Goal: Navigation & Orientation: Find specific page/section

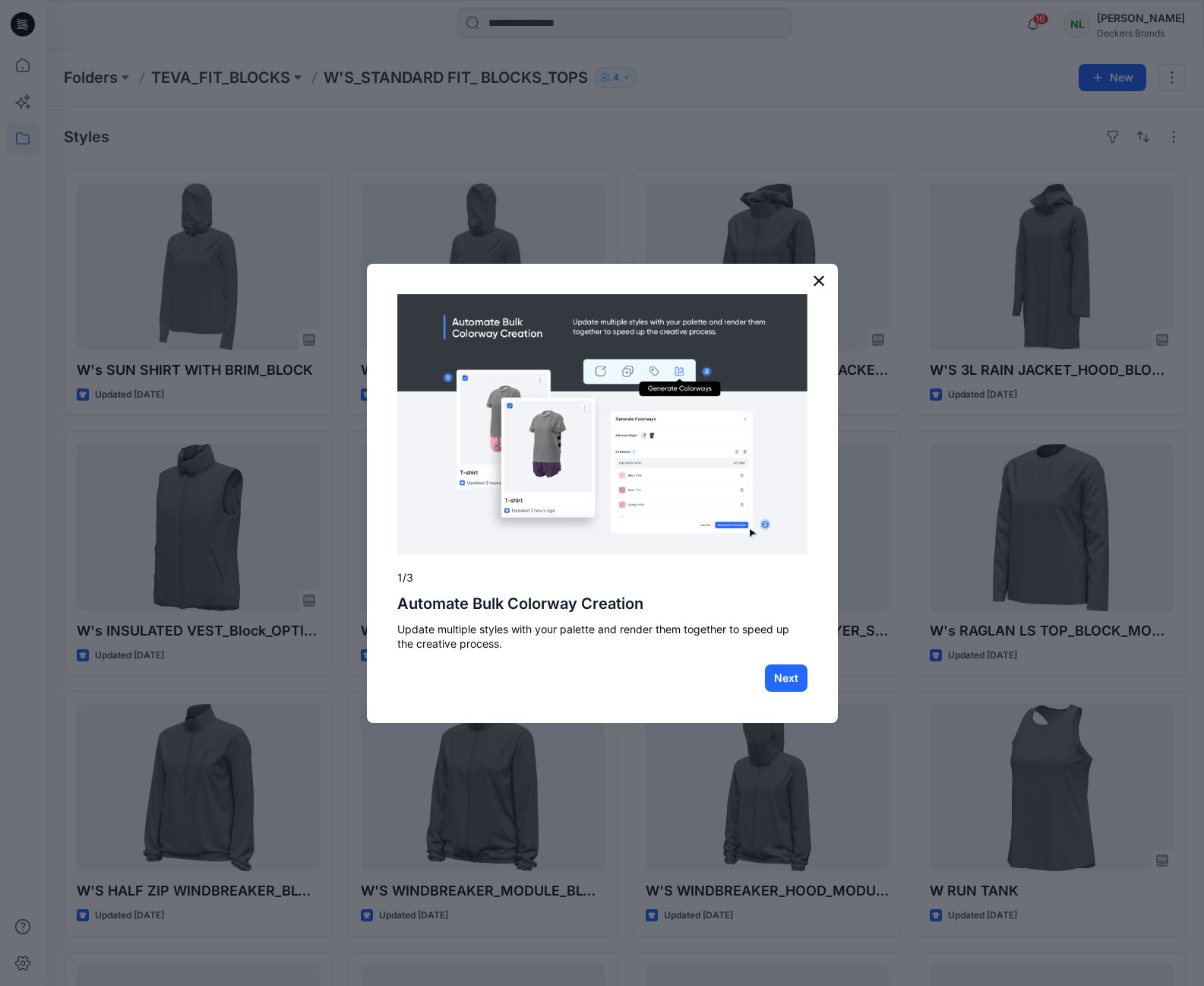
click at [815, 276] on button "×" at bounding box center [819, 280] width 15 height 24
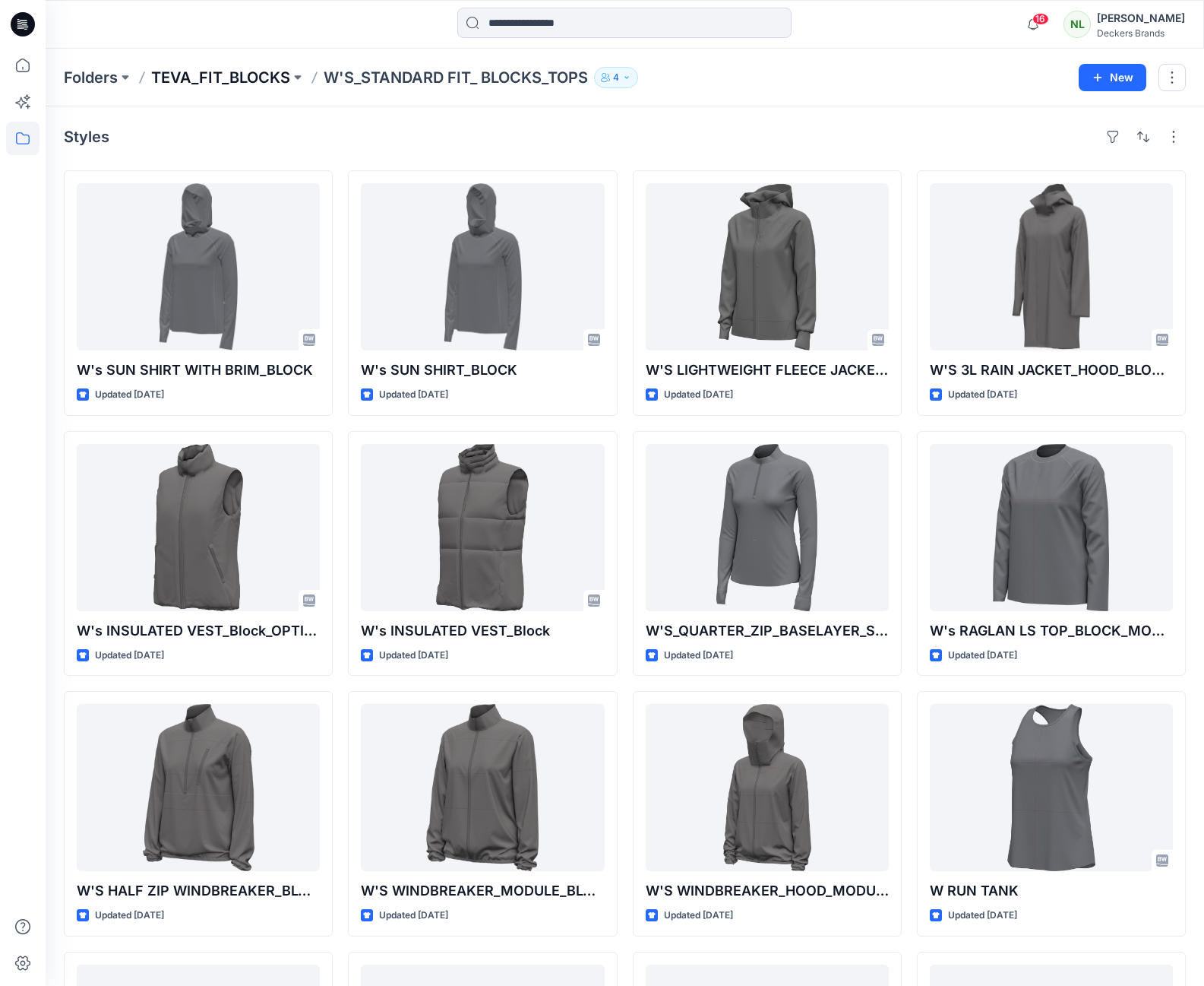
click at [184, 73] on p "TEVA_FIT_BLOCKS" at bounding box center [220, 78] width 139 height 21
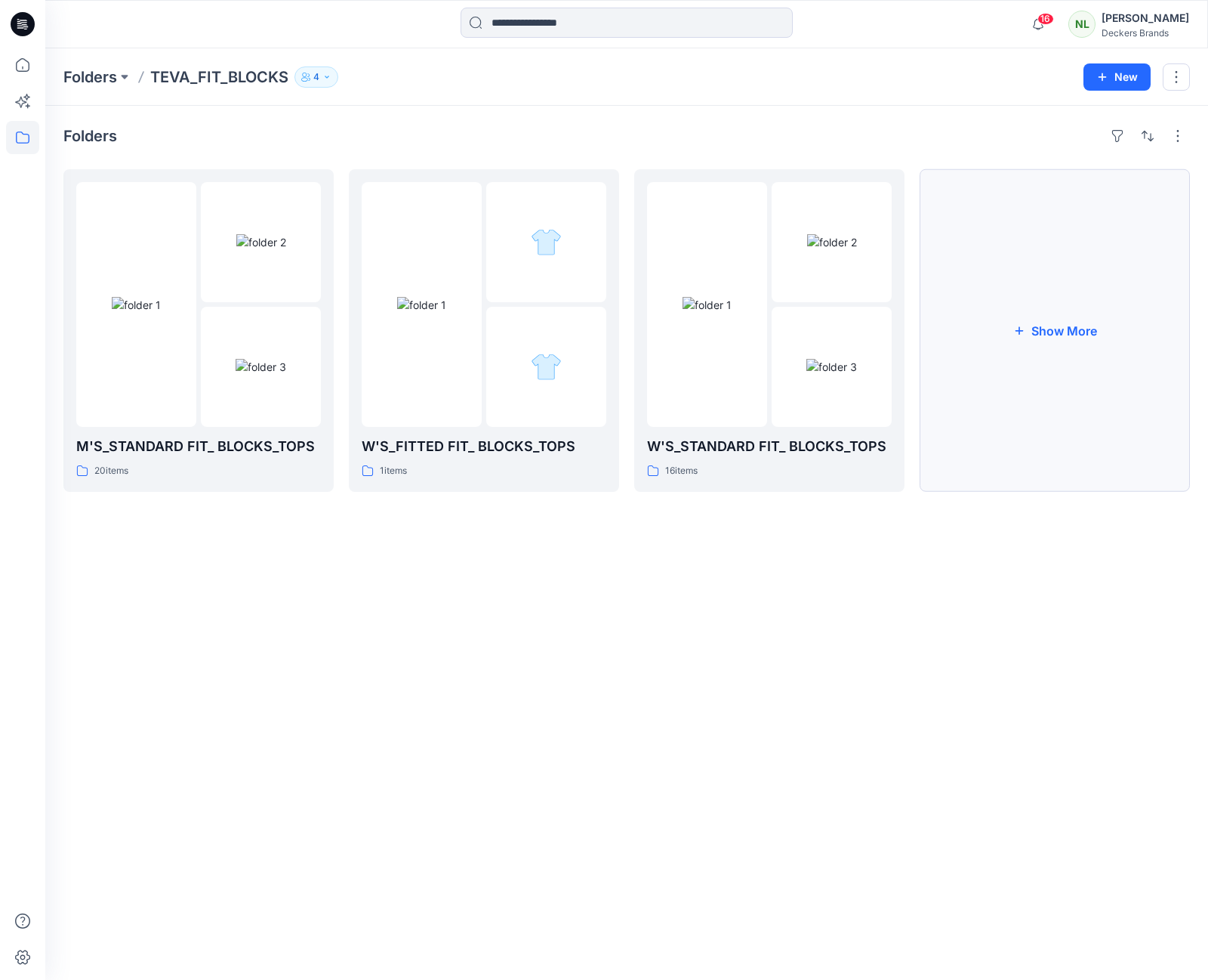
click at [1064, 338] on button "Show More" at bounding box center [1055, 331] width 271 height 323
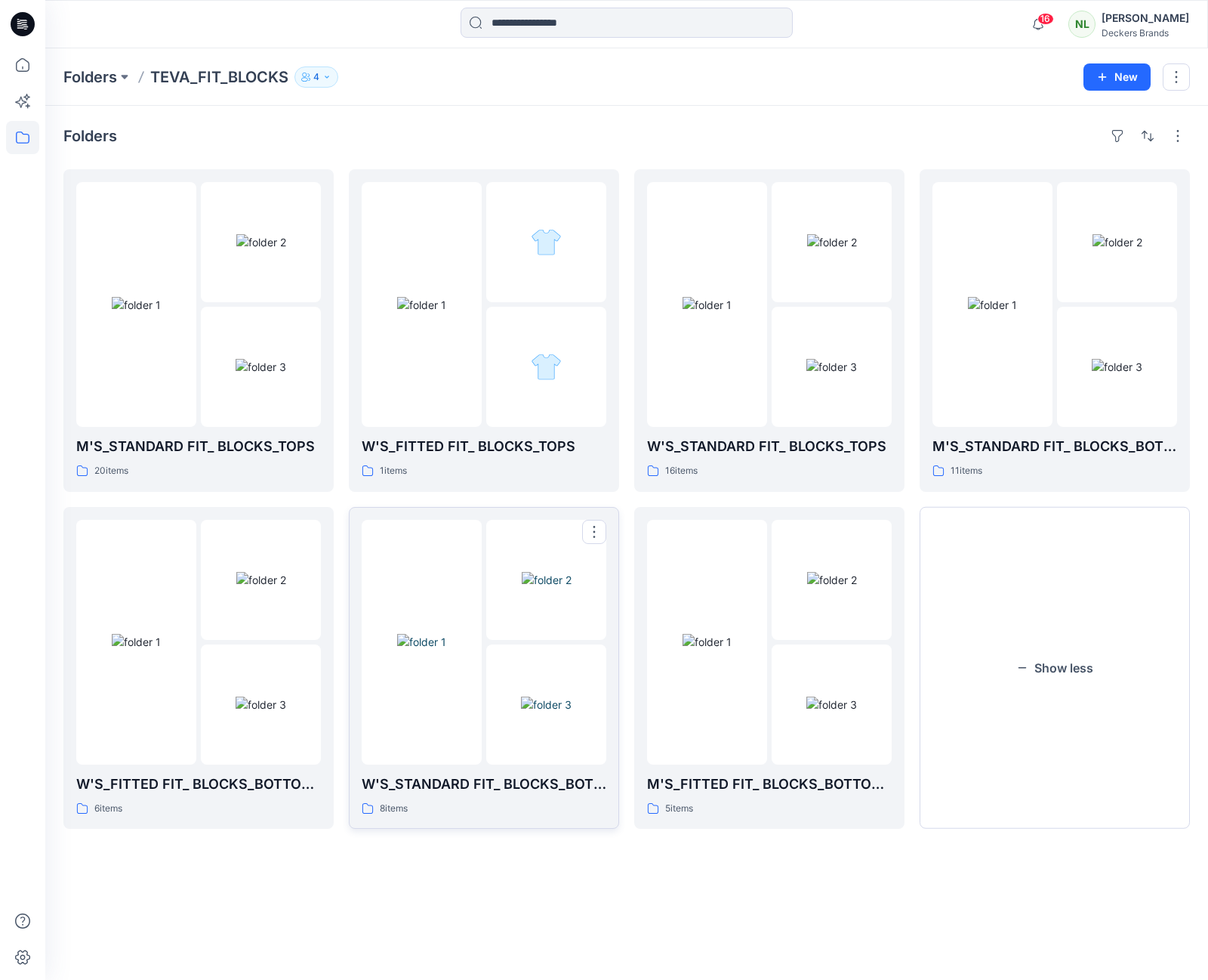
click at [534, 707] on img at bounding box center [547, 704] width 50 height 16
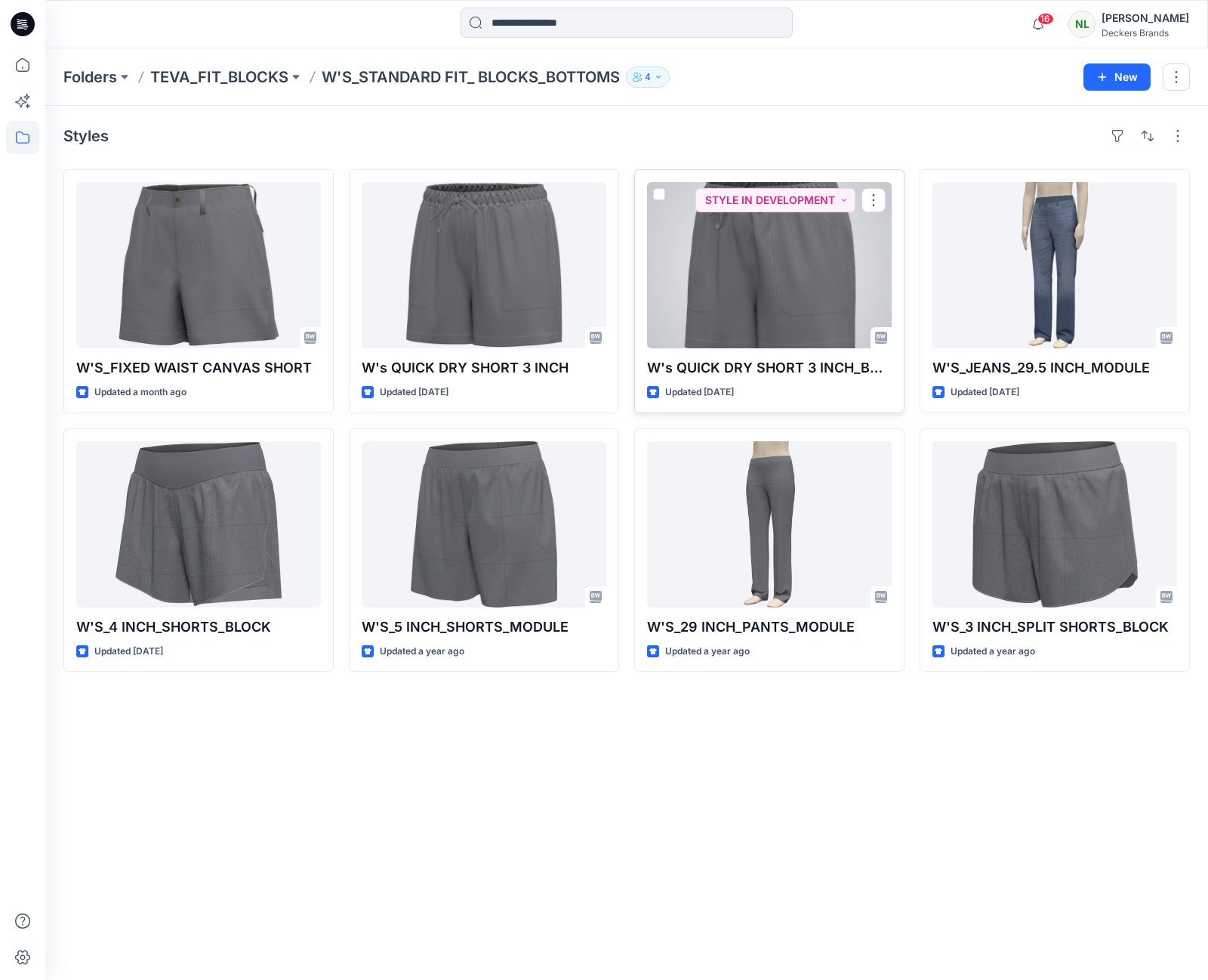
click at [785, 326] on div at bounding box center [770, 265] width 245 height 166
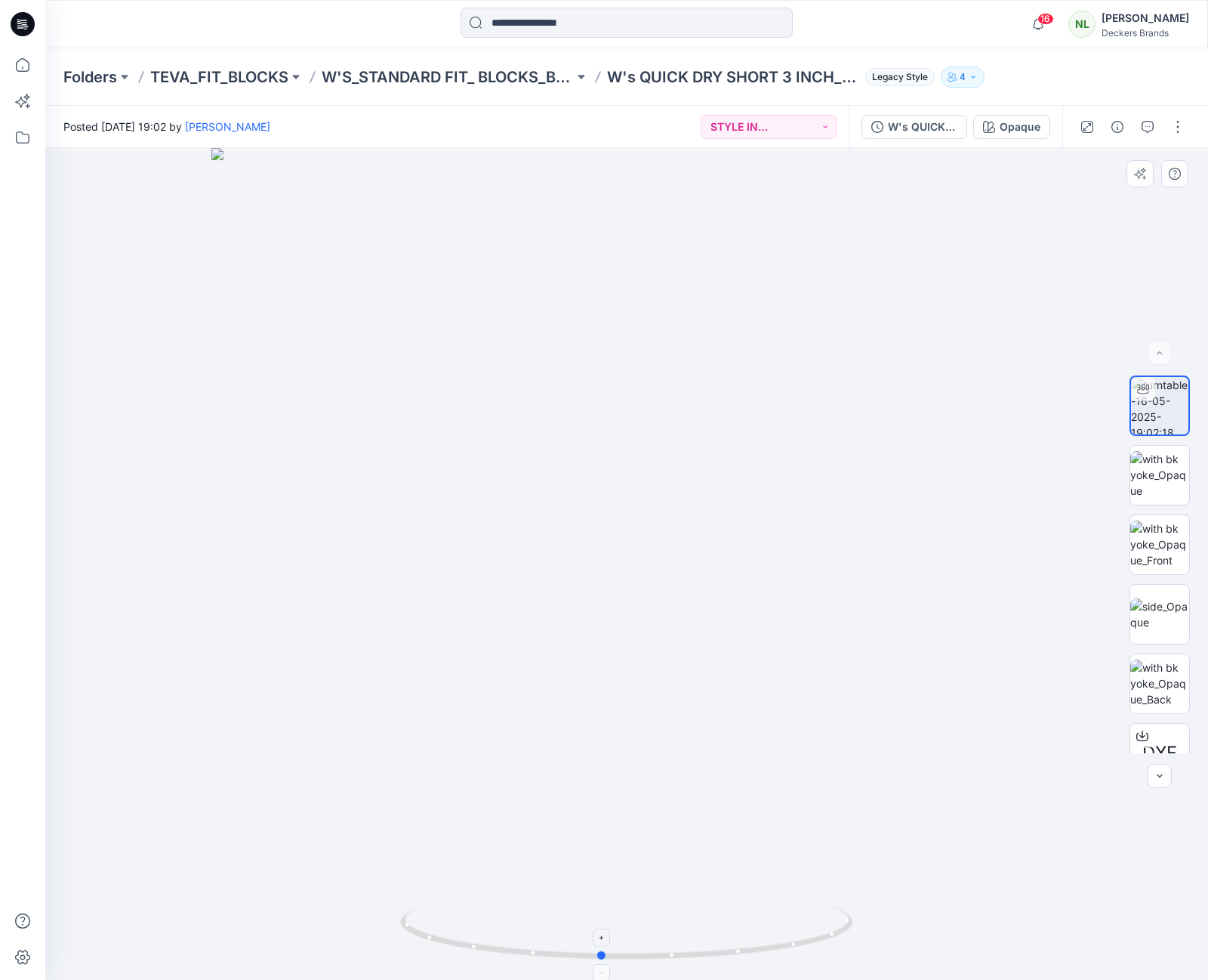
drag, startPoint x: 774, startPoint y: 951, endPoint x: 748, endPoint y: 963, distance: 28.6
click at [748, 963] on icon at bounding box center [628, 934] width 457 height 56
click at [486, 82] on p "W'S_STANDARD FIT_ BLOCKS_BOTTOMS" at bounding box center [448, 77] width 253 height 21
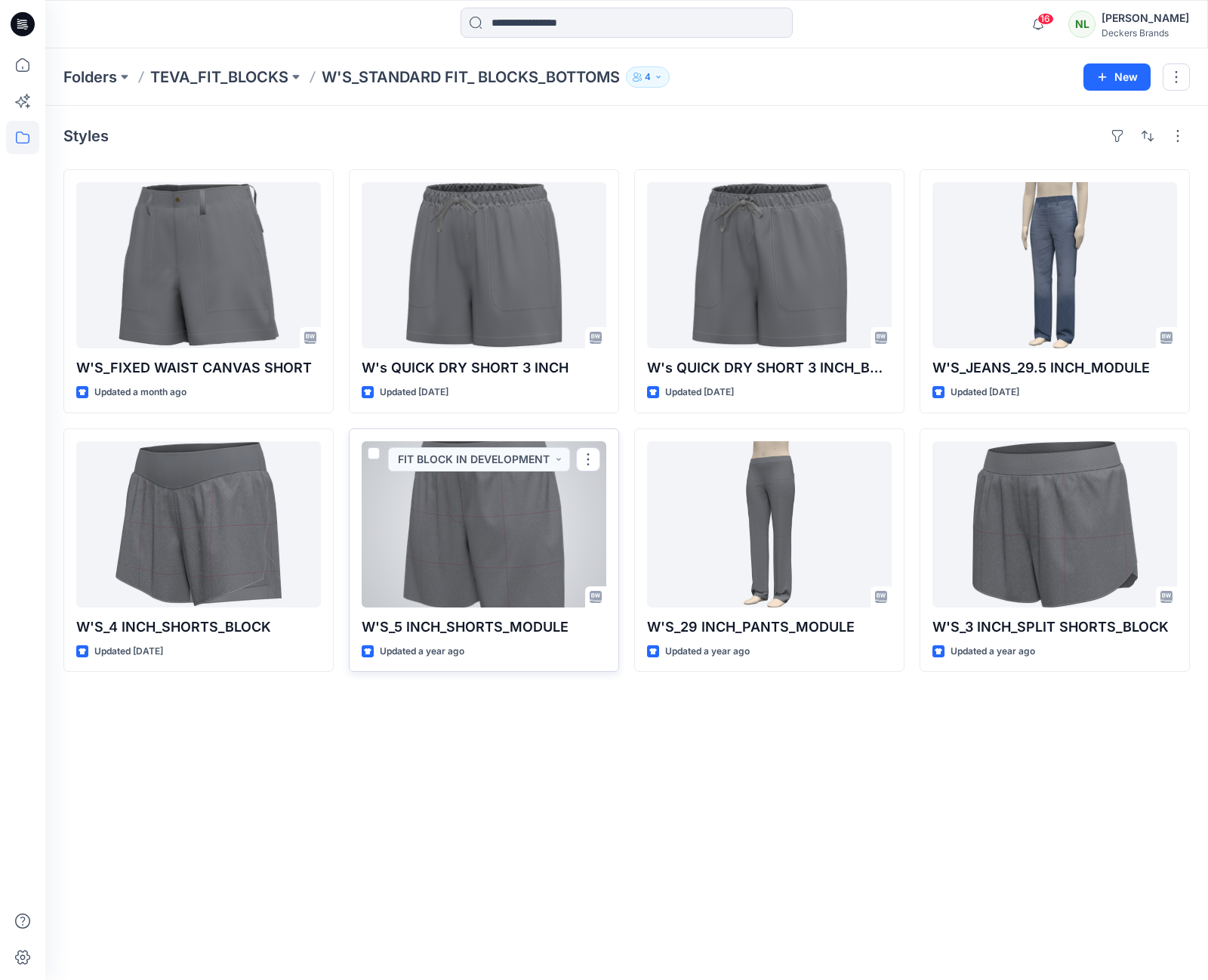
click at [533, 531] on div at bounding box center [484, 523] width 245 height 166
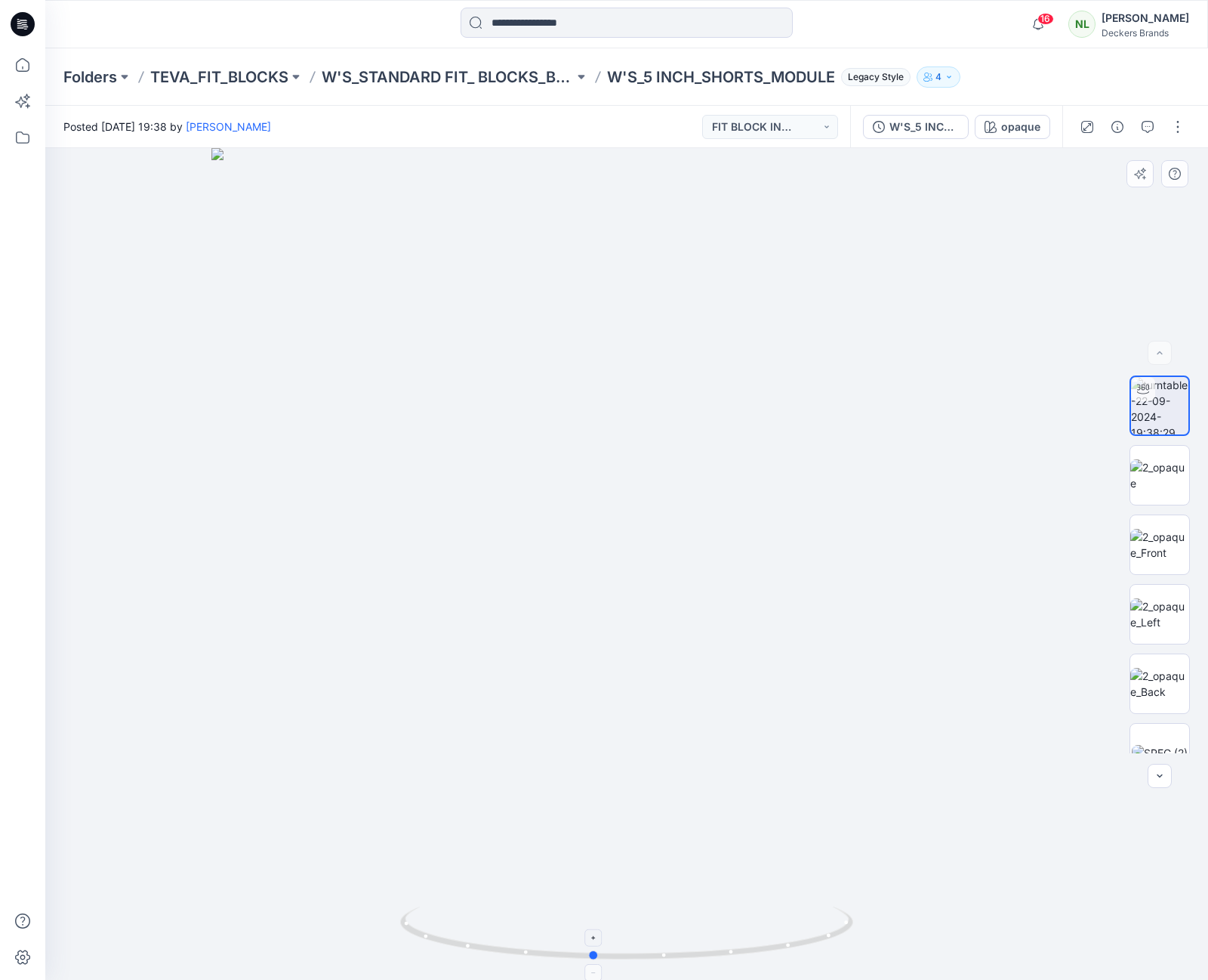
drag, startPoint x: 819, startPoint y: 946, endPoint x: 785, endPoint y: 940, distance: 34.5
click at [785, 940] on icon at bounding box center [628, 934] width 457 height 56
click at [394, 76] on p "W'S_STANDARD FIT_ BLOCKS_BOTTOMS" at bounding box center [448, 77] width 253 height 21
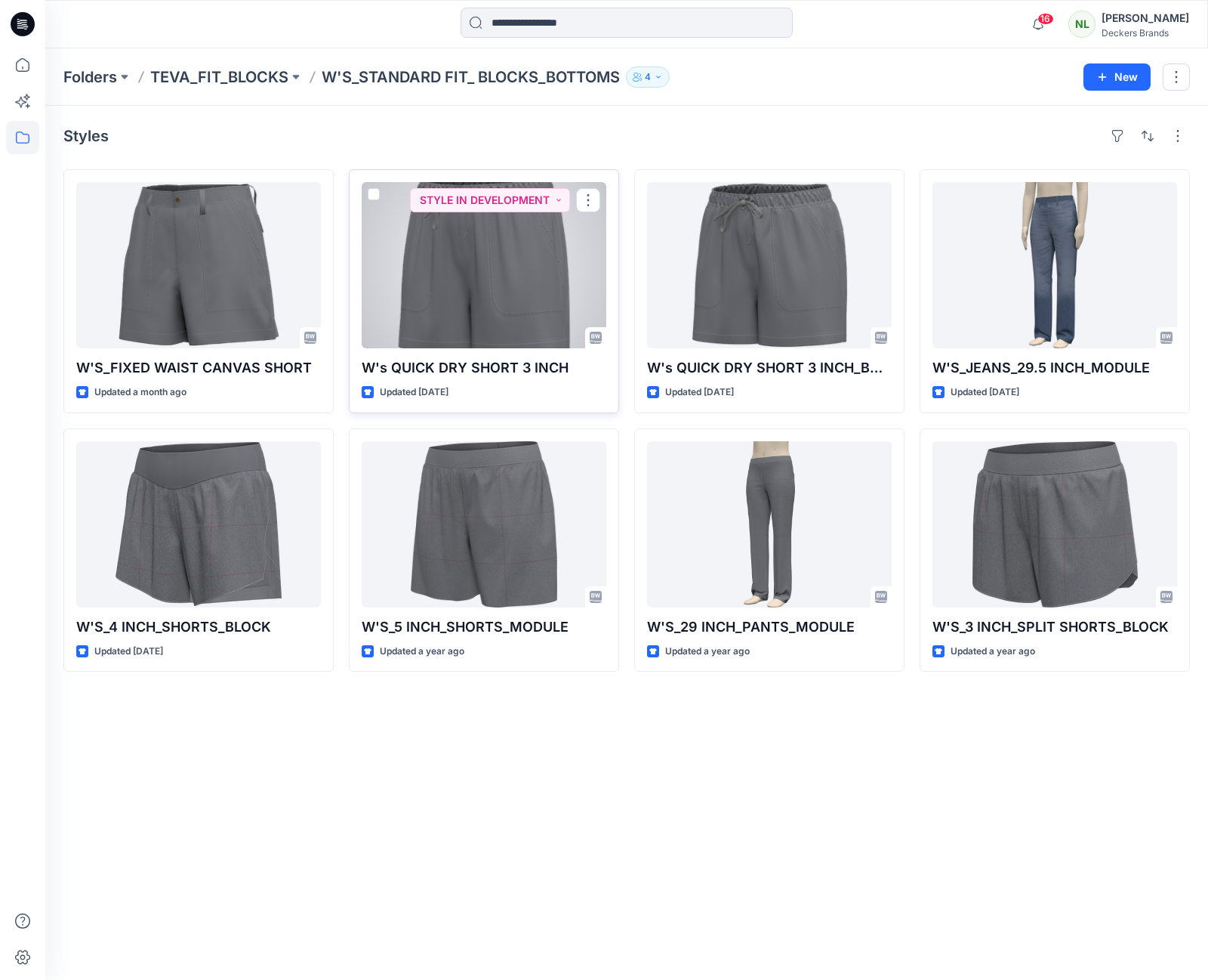
click at [550, 268] on div at bounding box center [484, 265] width 245 height 166
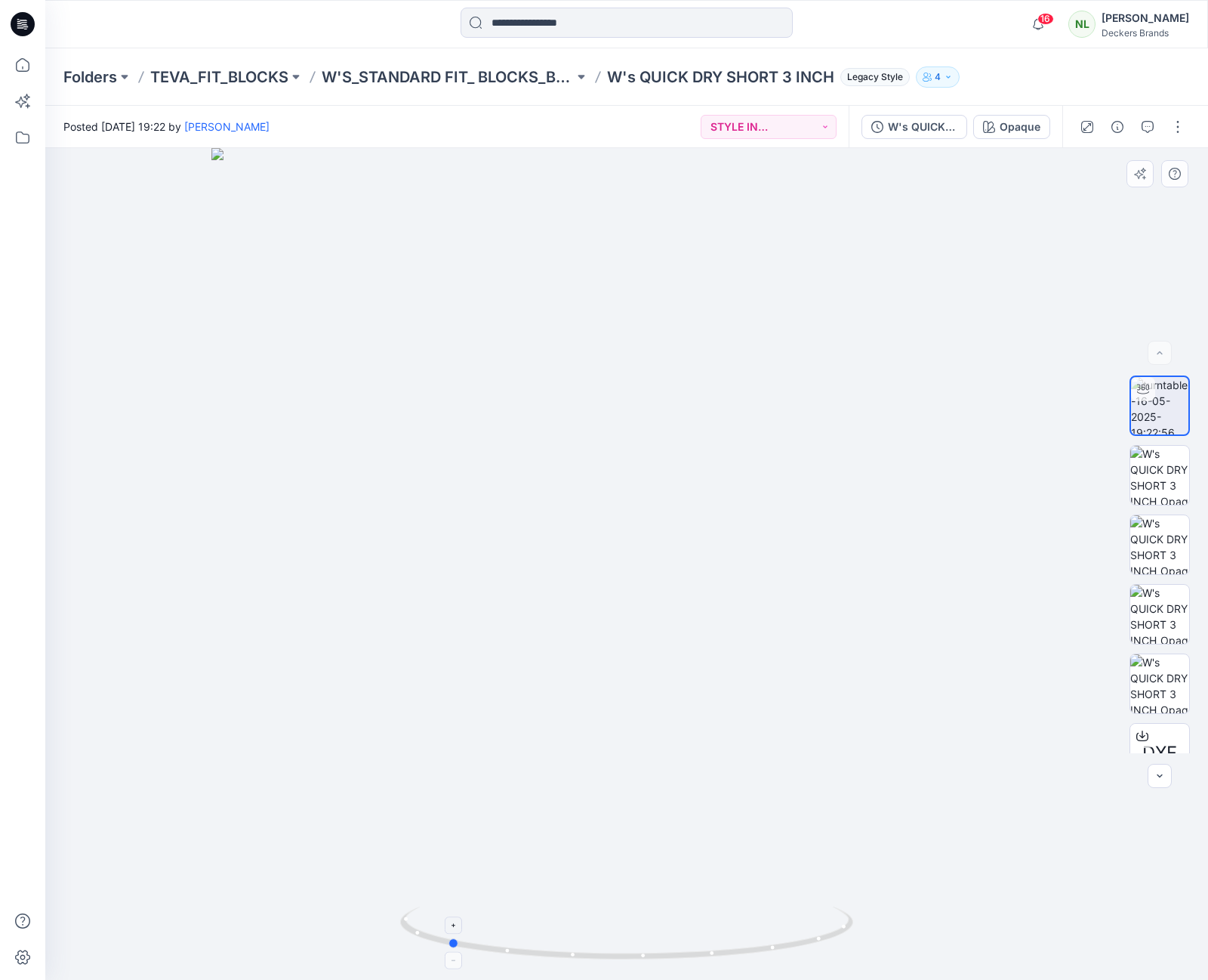
drag, startPoint x: 739, startPoint y: 958, endPoint x: 557, endPoint y: 911, distance: 188.0
click at [559, 945] on icon at bounding box center [628, 934] width 457 height 56
click at [431, 77] on p "W'S_STANDARD FIT_ BLOCKS_BOTTOMS" at bounding box center [448, 77] width 253 height 21
